Goal: Information Seeking & Learning: Find specific fact

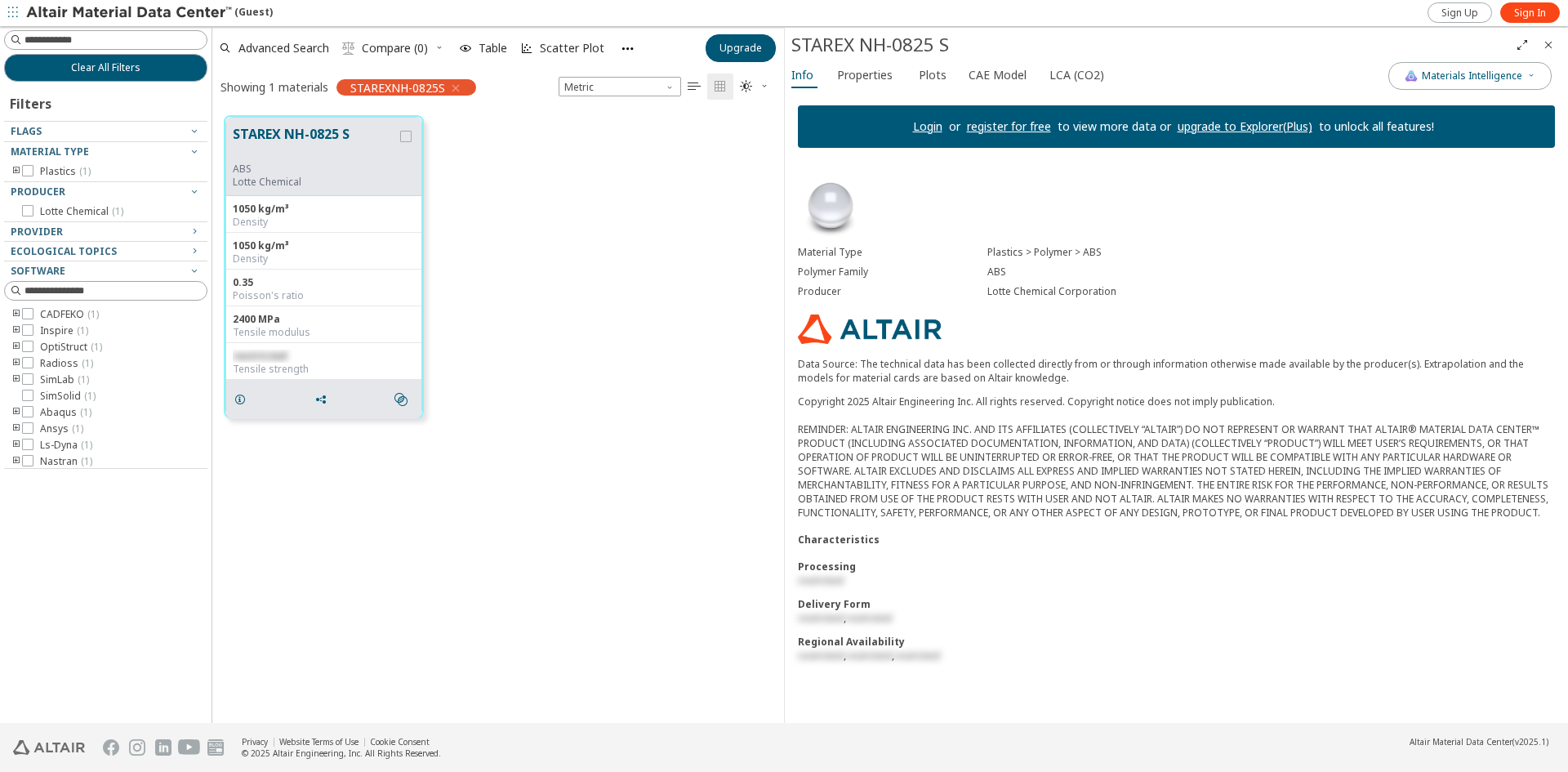
scroll to position [13, 13]
click at [866, 80] on span "Properties" at bounding box center [865, 75] width 56 height 26
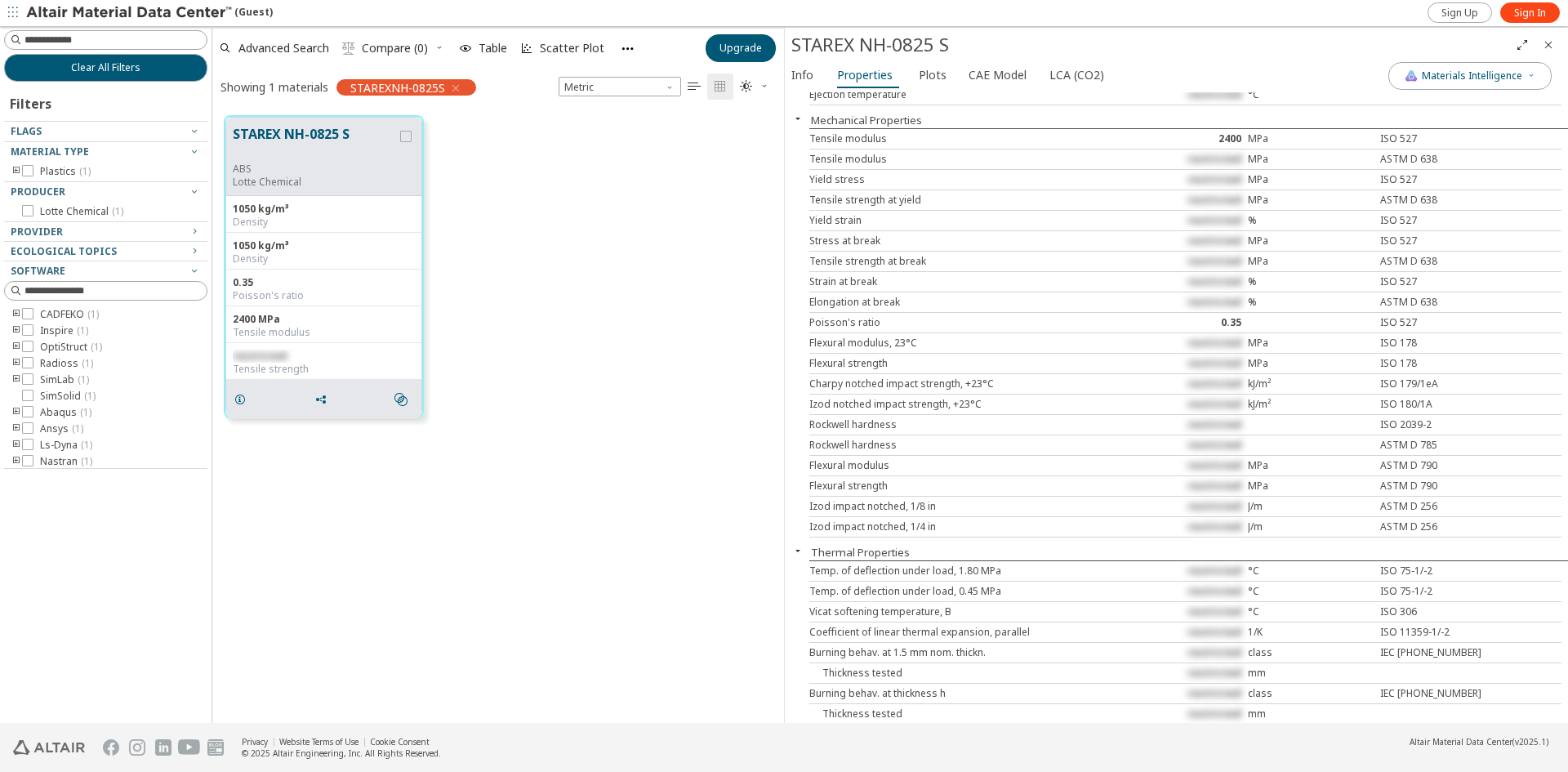
scroll to position [571, 0]
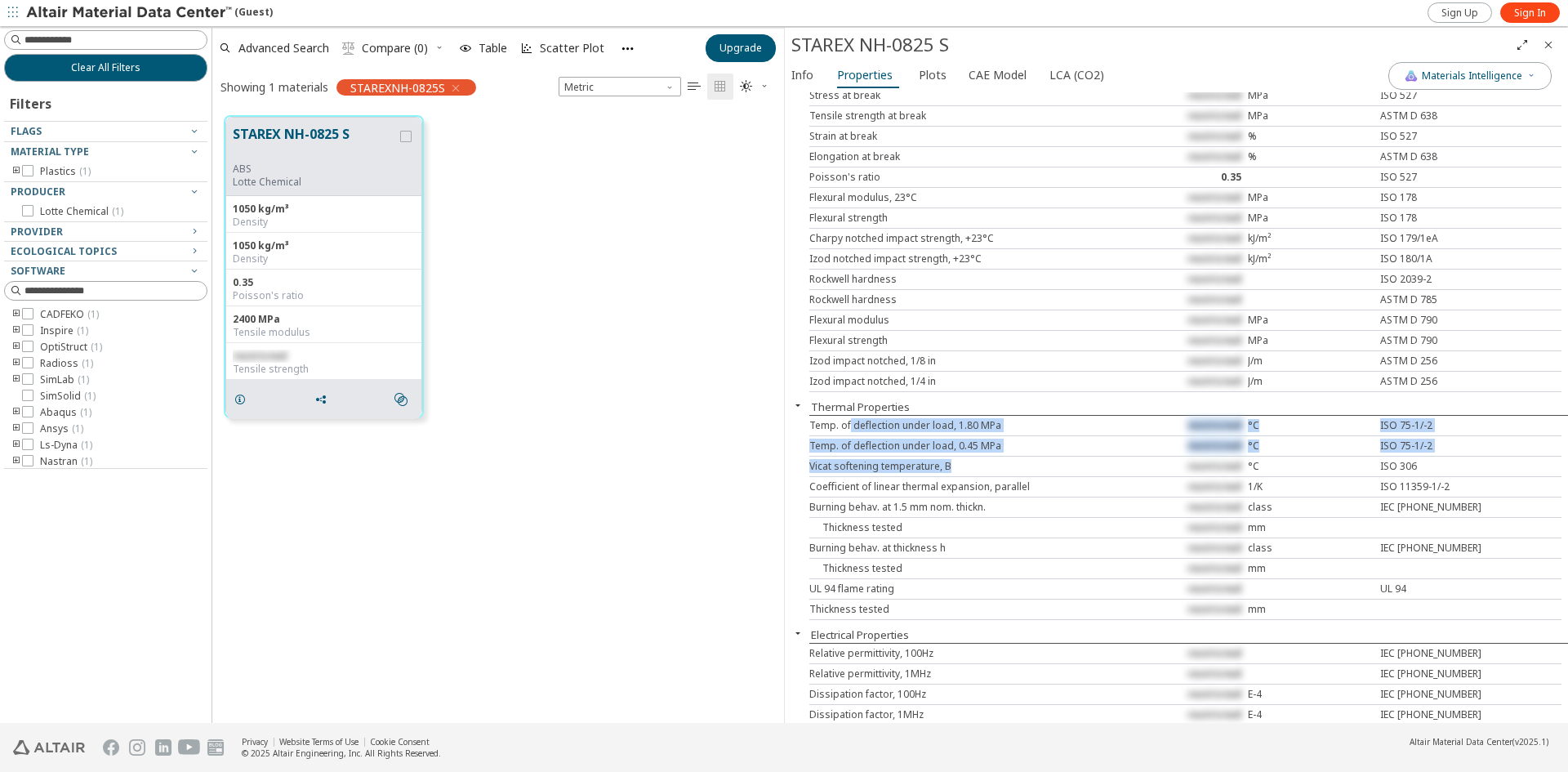
drag, startPoint x: 901, startPoint y: 427, endPoint x: 1100, endPoint y: 472, distance: 204.0
click at [1100, 472] on div "Temp. of deflection under load, 1.80 MPa restricted °C ISO 75-1/-2 Temp. of def…" at bounding box center [1188, 517] width 758 height 205
click at [1112, 475] on div "Vicat softening temperature, B restricted °C ISO 306" at bounding box center [1185, 467] width 752 height 20
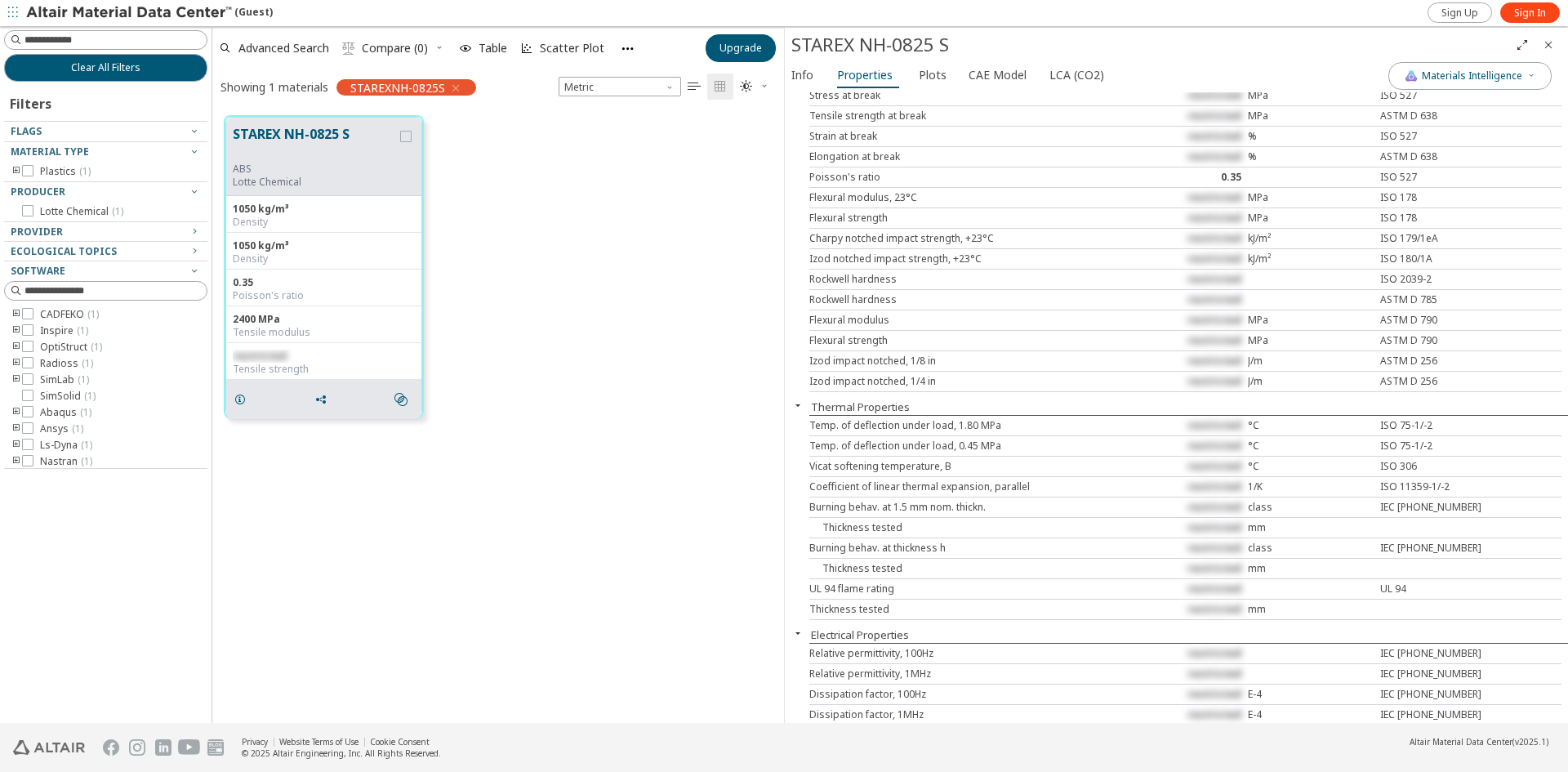
click at [1211, 425] on span "restricted" at bounding box center [1214, 425] width 54 height 14
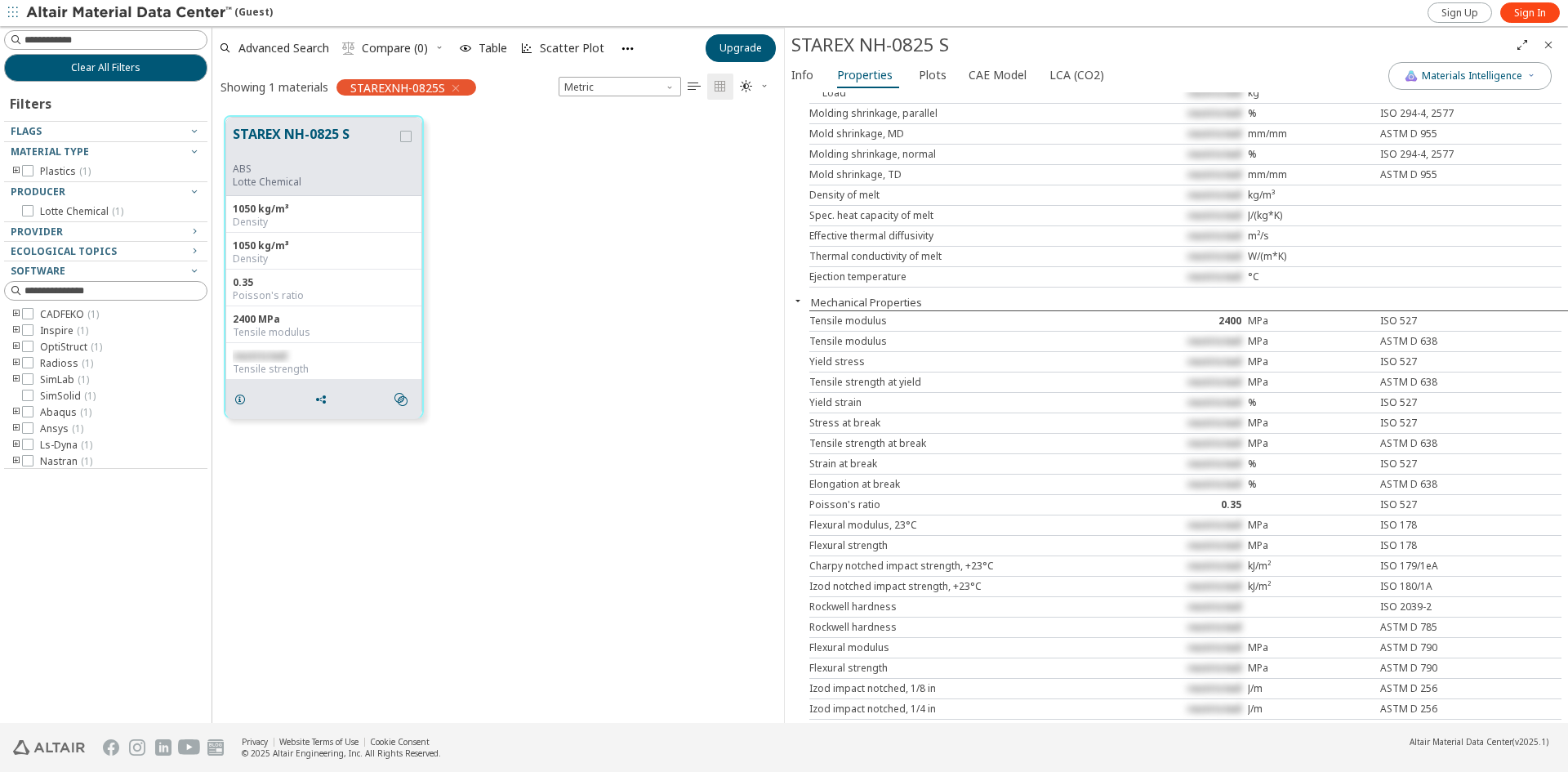
scroll to position [0, 0]
